Goal: Contribute content

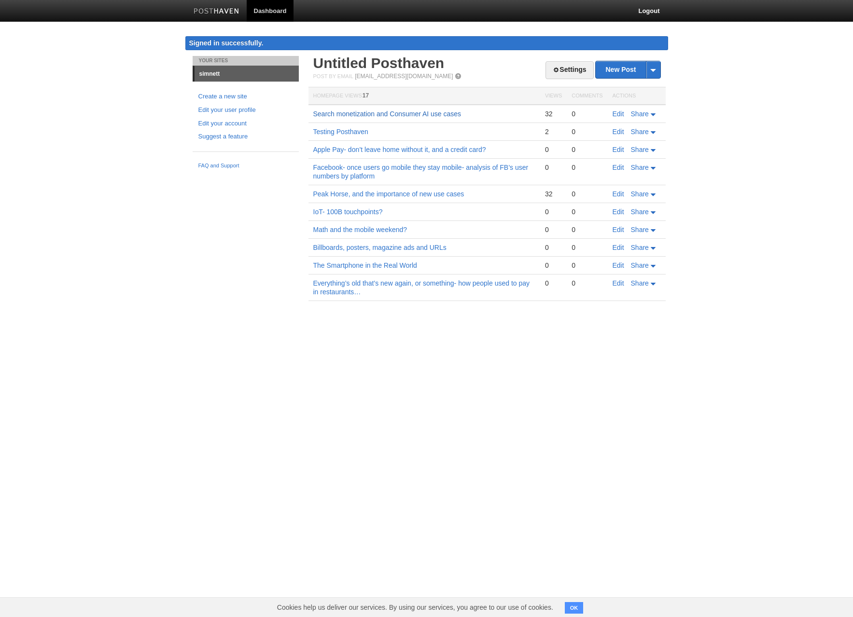
click at [378, 112] on link "Search monetization and Consumer AI use cases" at bounding box center [387, 114] width 148 height 8
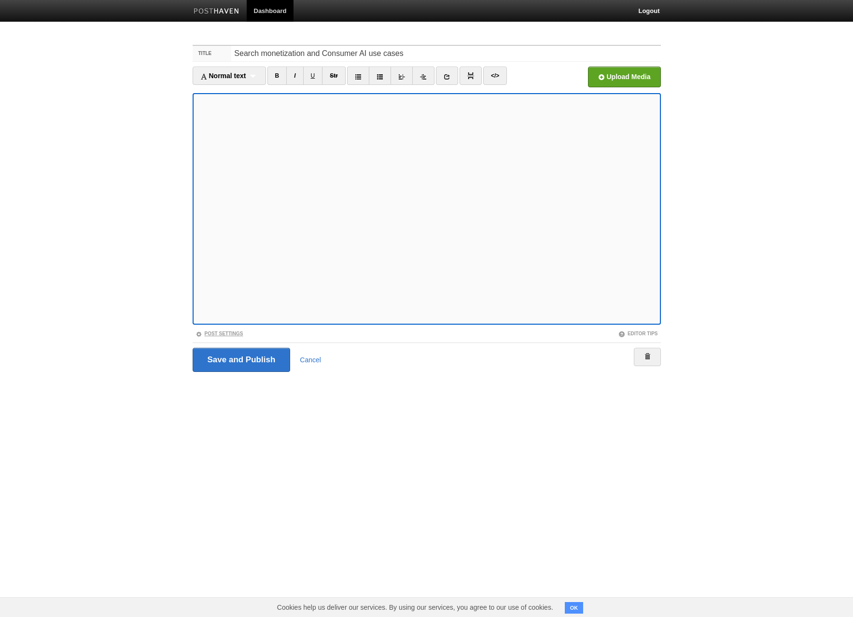
click at [220, 333] on link "Post Settings" at bounding box center [219, 333] width 48 height 5
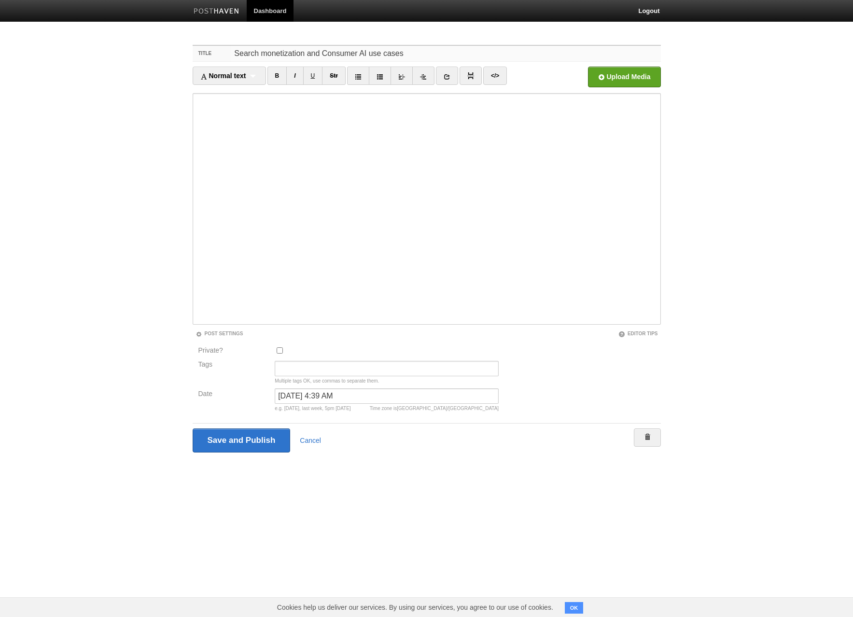
click at [413, 56] on input "Search monetization and Consumer AI use cases" at bounding box center [445, 53] width 429 height 15
click at [573, 606] on button "OK" at bounding box center [574, 608] width 19 height 12
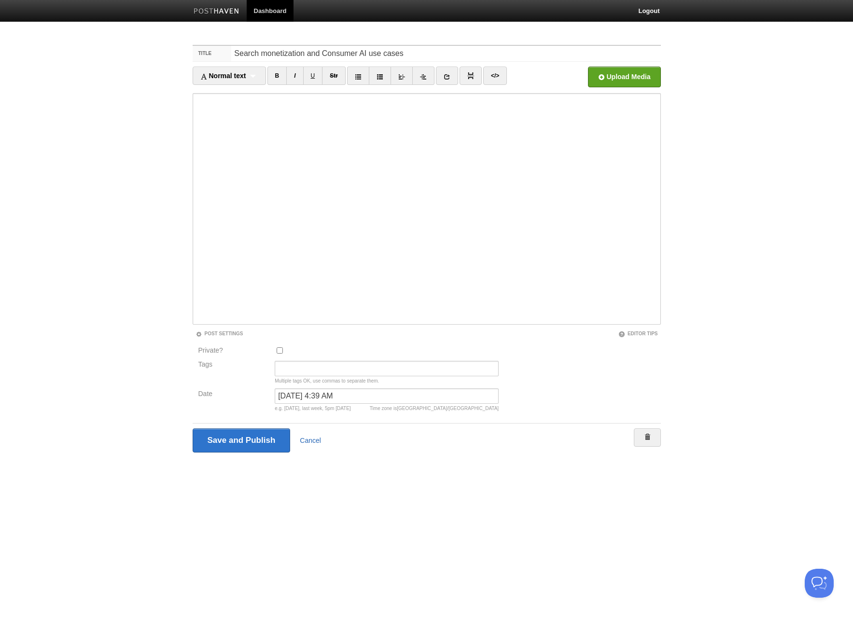
click at [311, 439] on link "Cancel" at bounding box center [310, 441] width 21 height 8
